Goal: Information Seeking & Learning: Learn about a topic

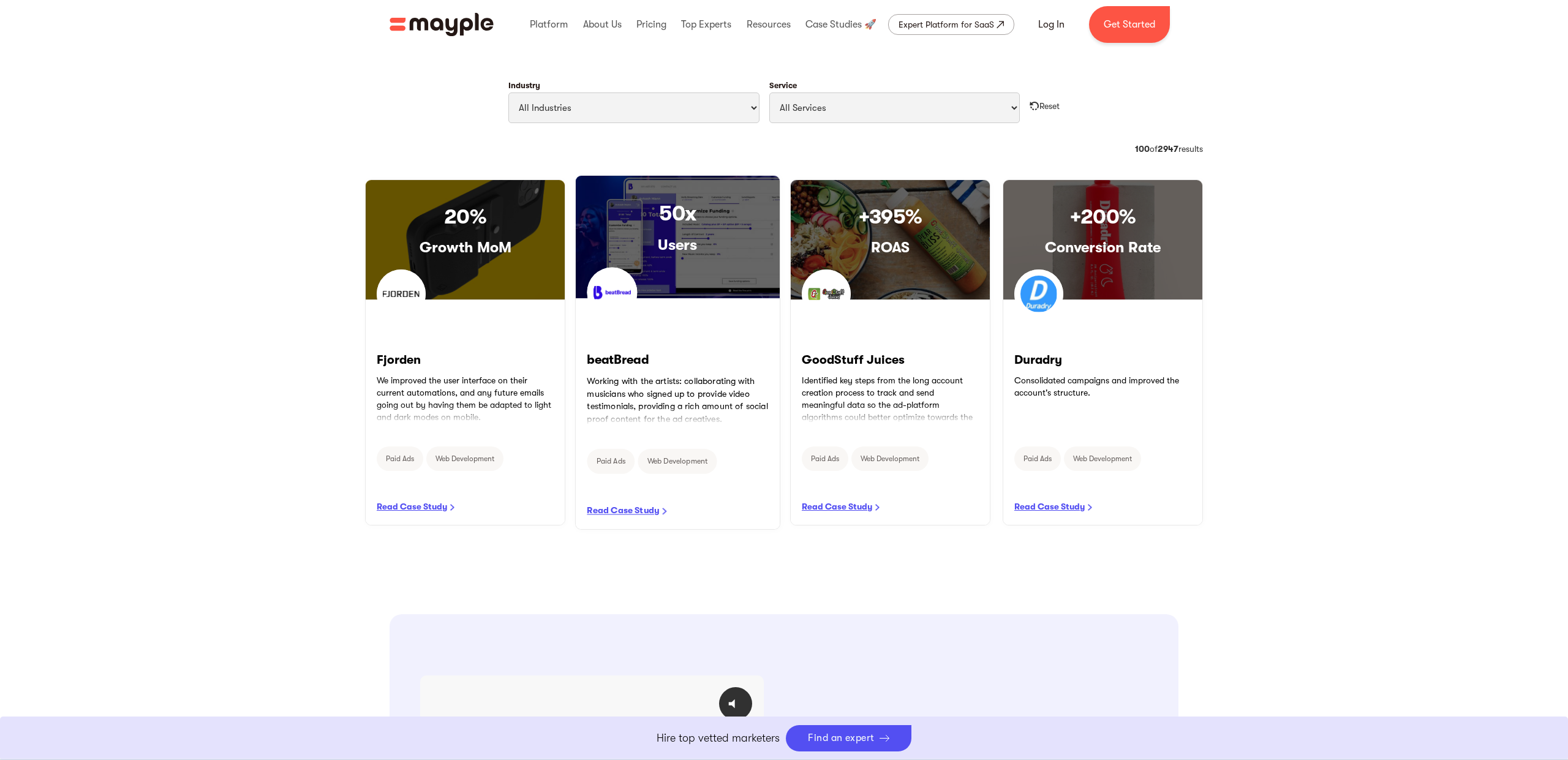
scroll to position [580, 0]
select select "Technology"
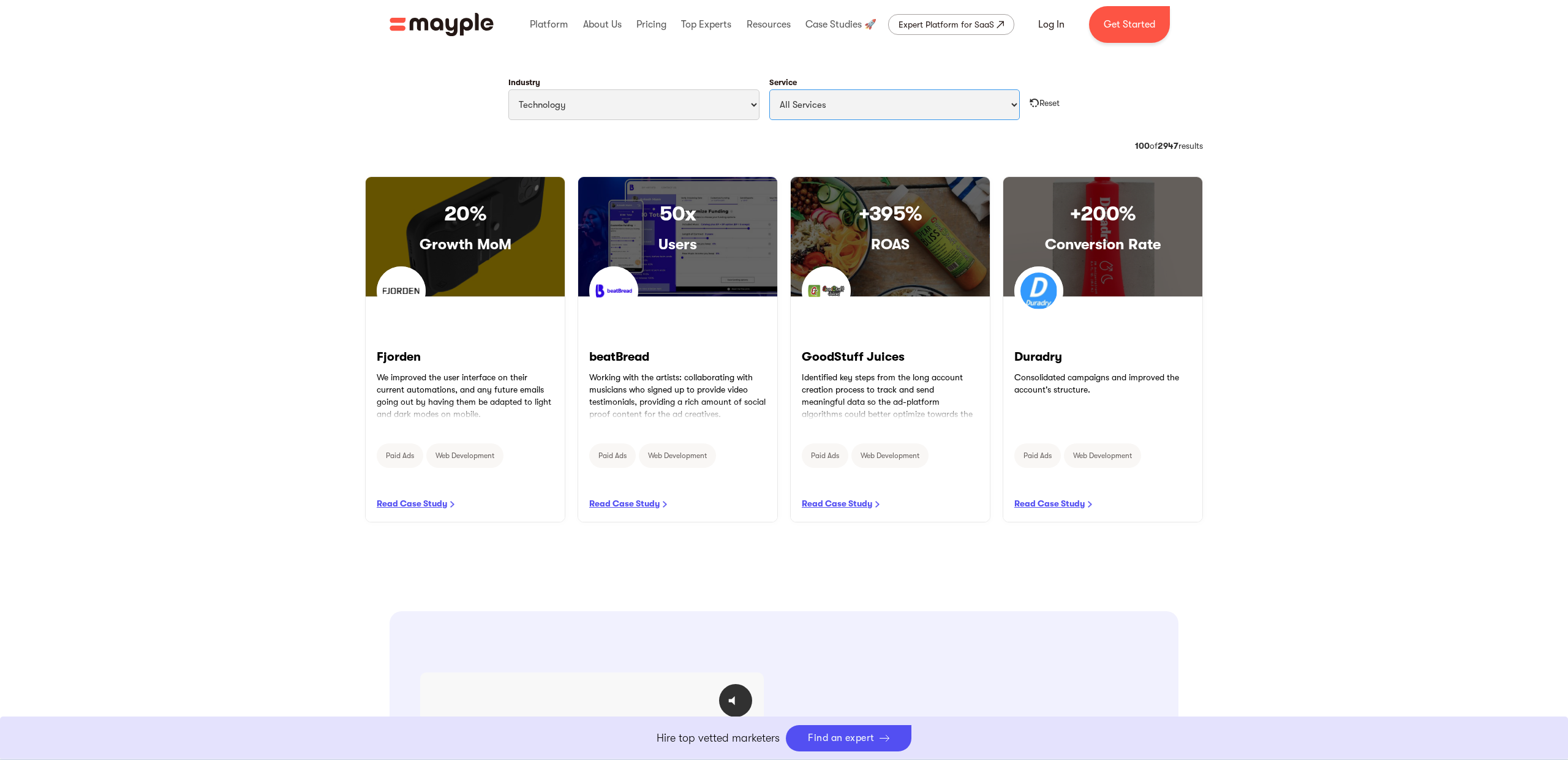
select select "Email Marketing"
click at [1047, 98] on div "Reset" at bounding box center [1049, 103] width 20 height 12
click at [1142, 141] on strong "100" at bounding box center [1142, 146] width 15 height 10
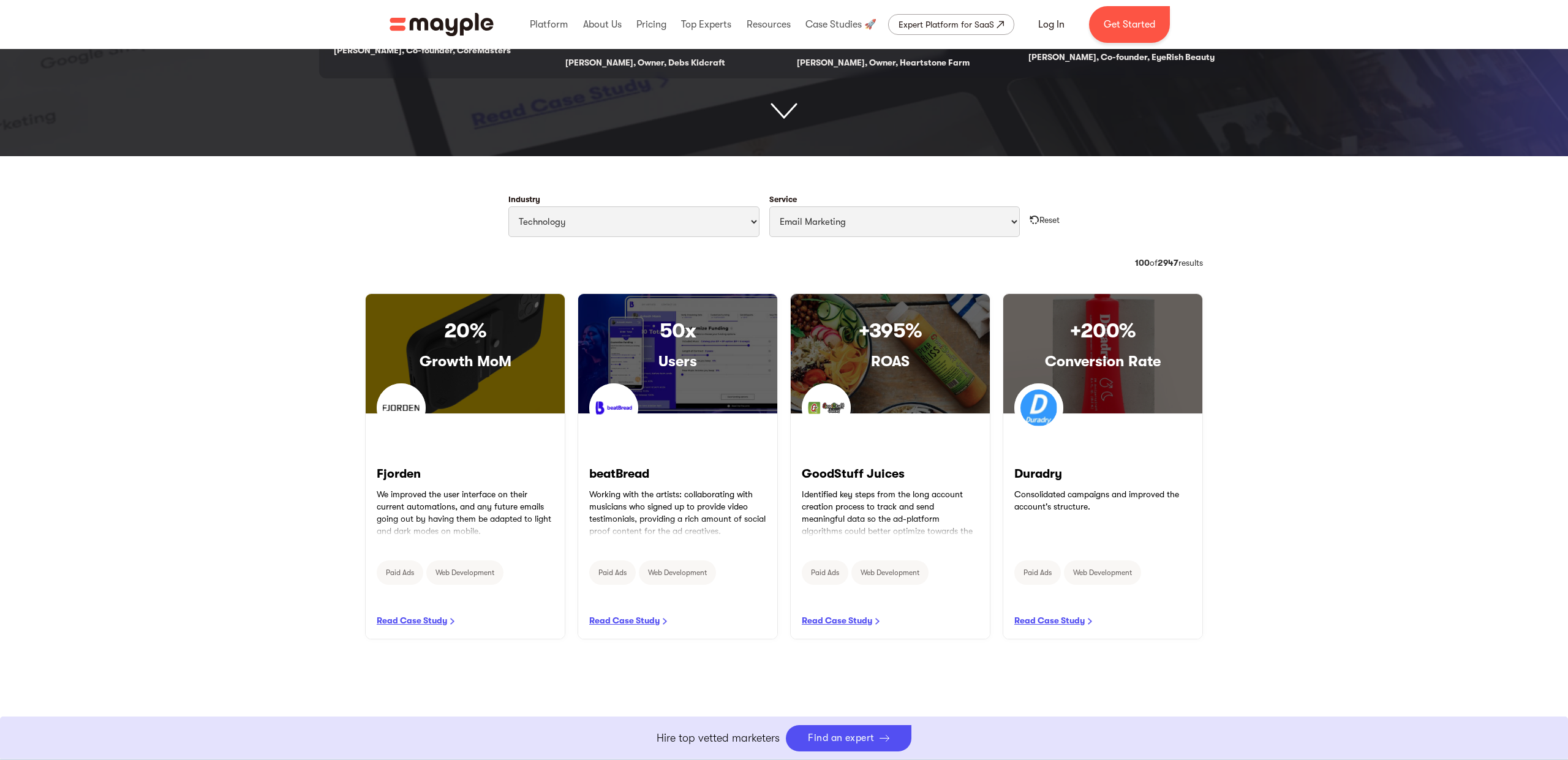
scroll to position [463, 0]
click at [1035, 471] on link "READ CASE STUDY" at bounding box center [1103, 528] width 204 height 230
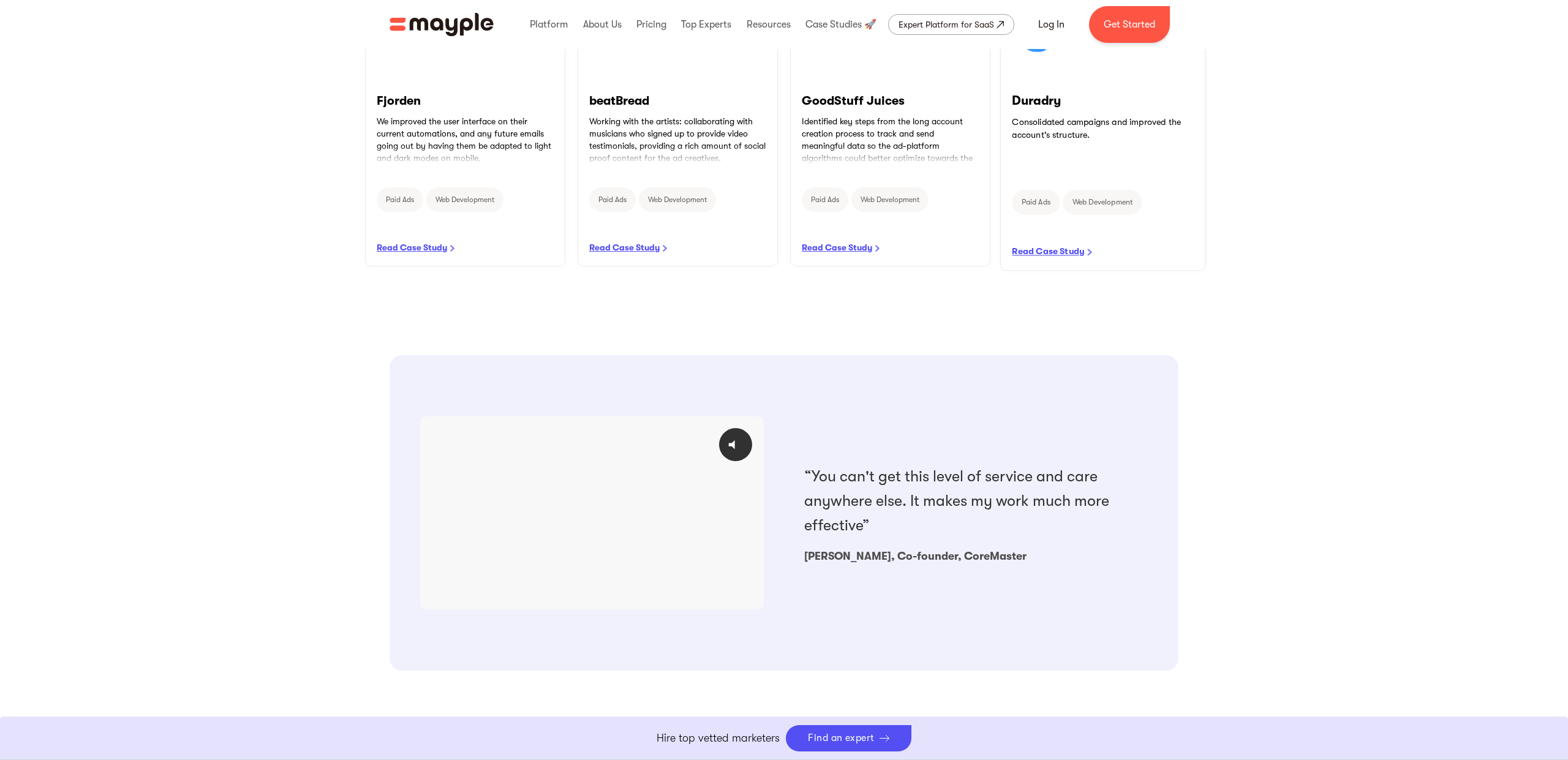
scroll to position [518, 0]
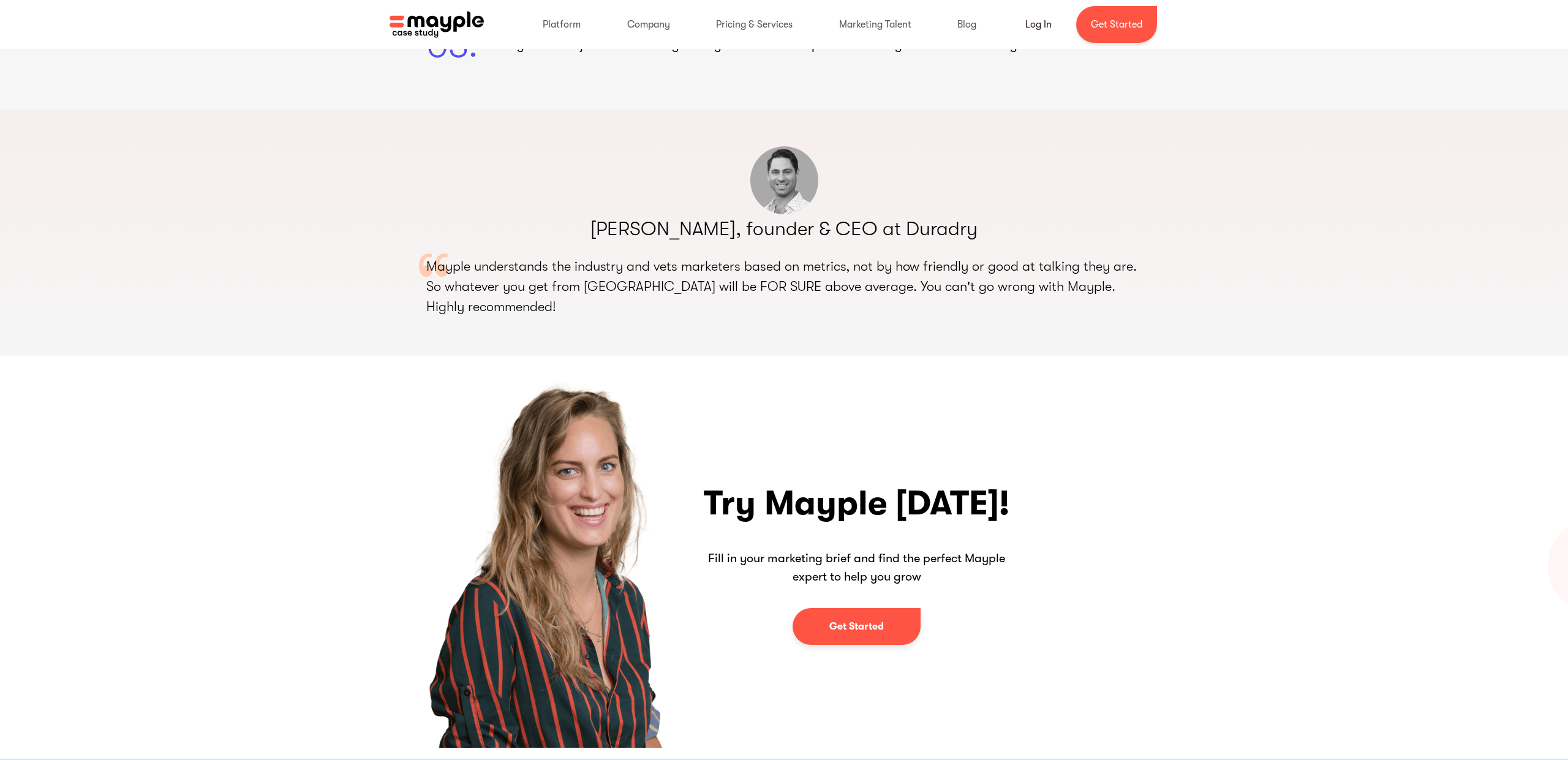
scroll to position [1591, 0]
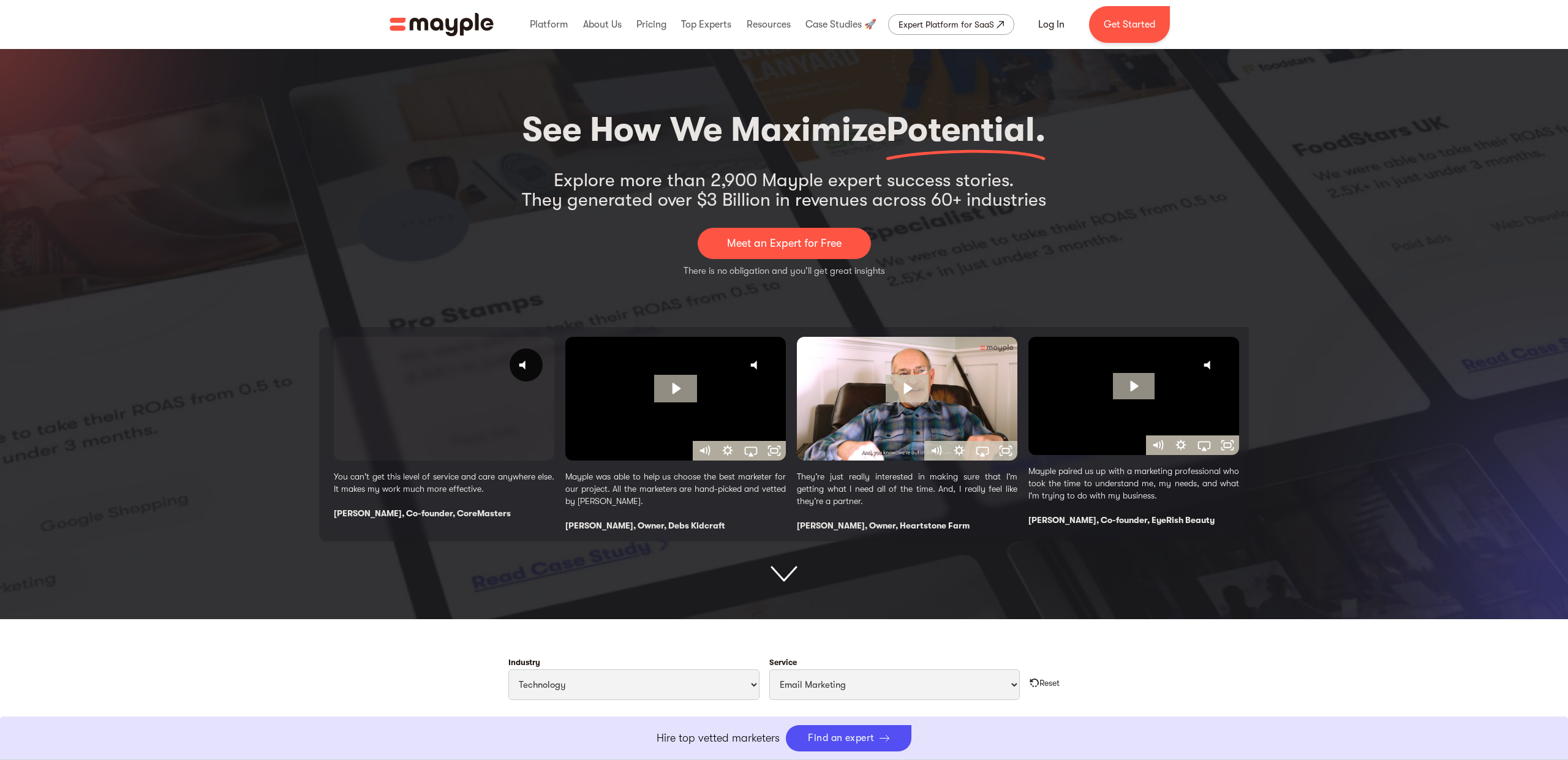
select select "Technology"
select select "Email Marketing"
select select "Technology"
select select "Email Marketing"
select select "Technology"
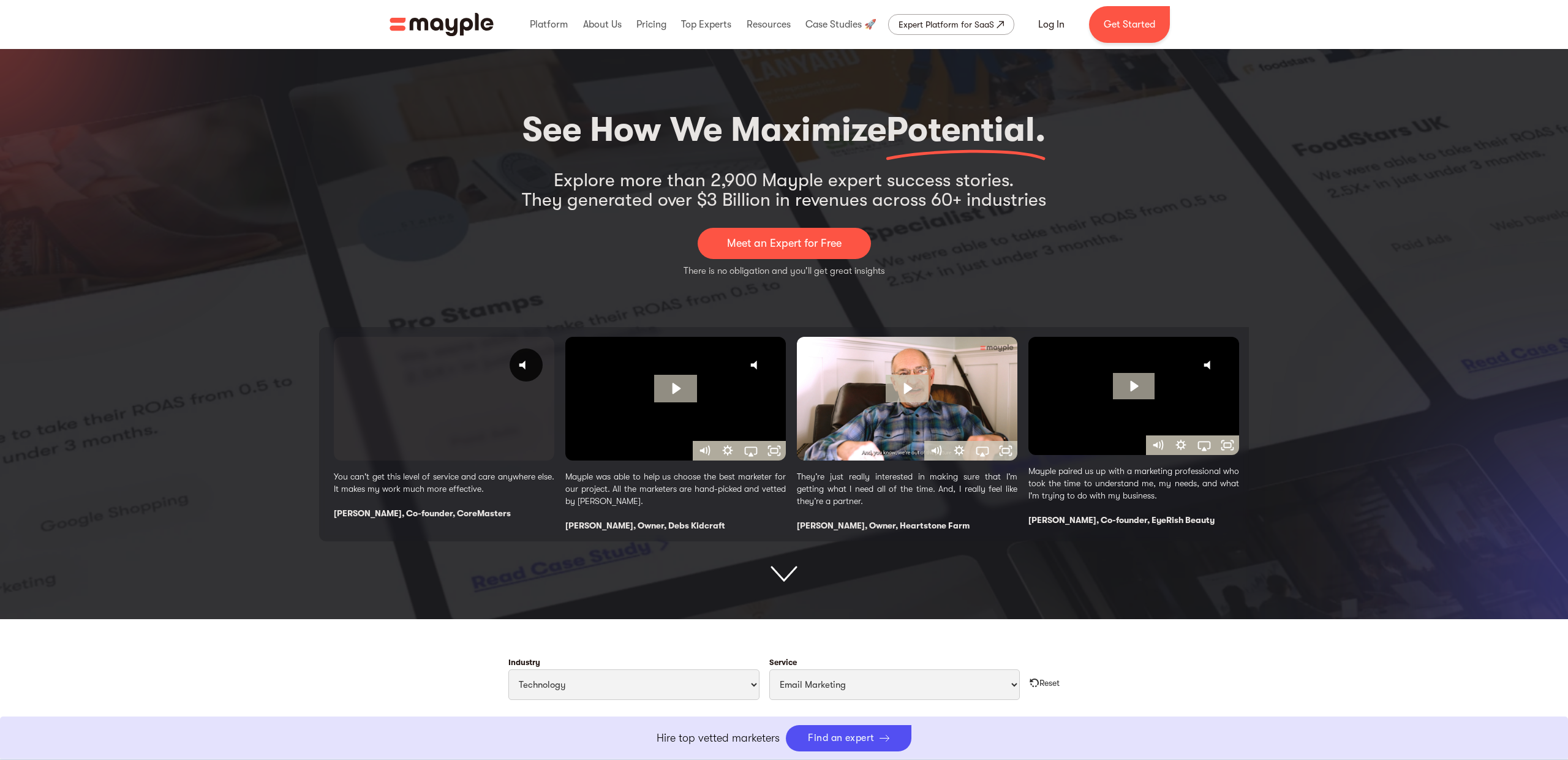
select select "Email Marketing"
